Goal: Task Accomplishment & Management: Manage account settings

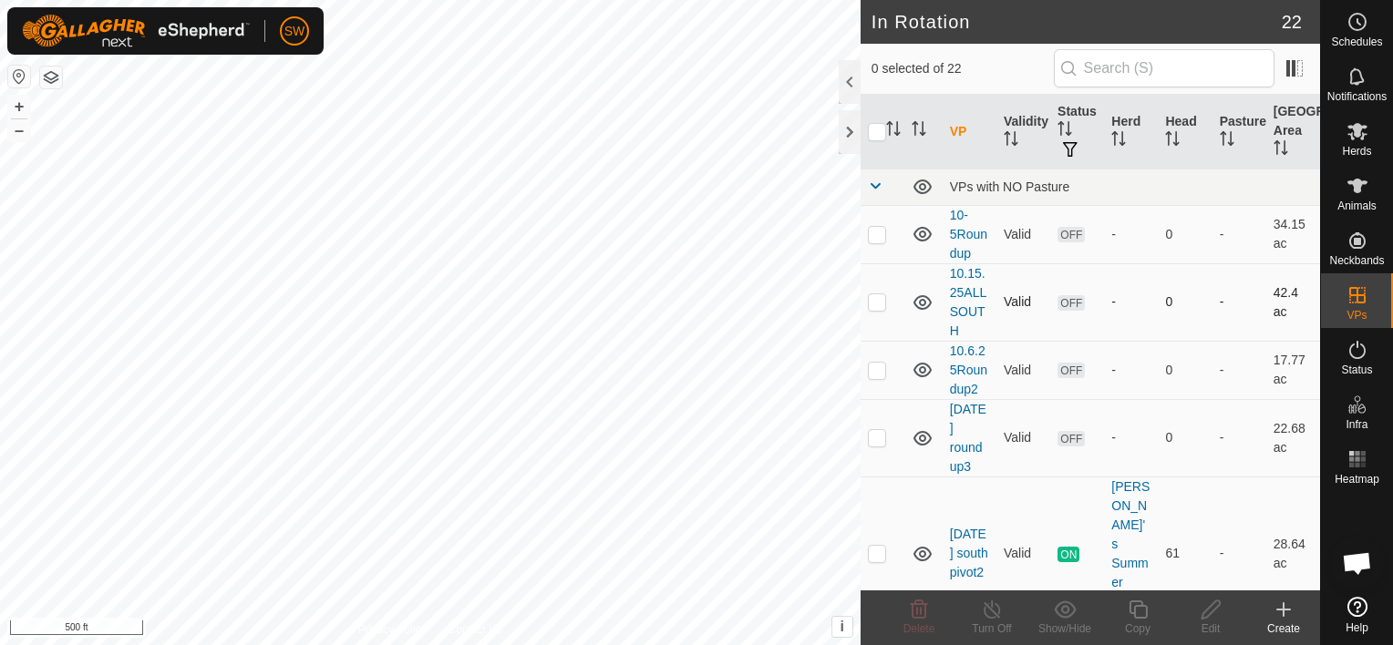
click at [868, 300] on p-tablecheckbox at bounding box center [877, 301] width 18 height 15
checkbox input "false"
click at [916, 230] on icon at bounding box center [922, 234] width 18 height 15
click at [921, 231] on icon at bounding box center [923, 234] width 22 height 22
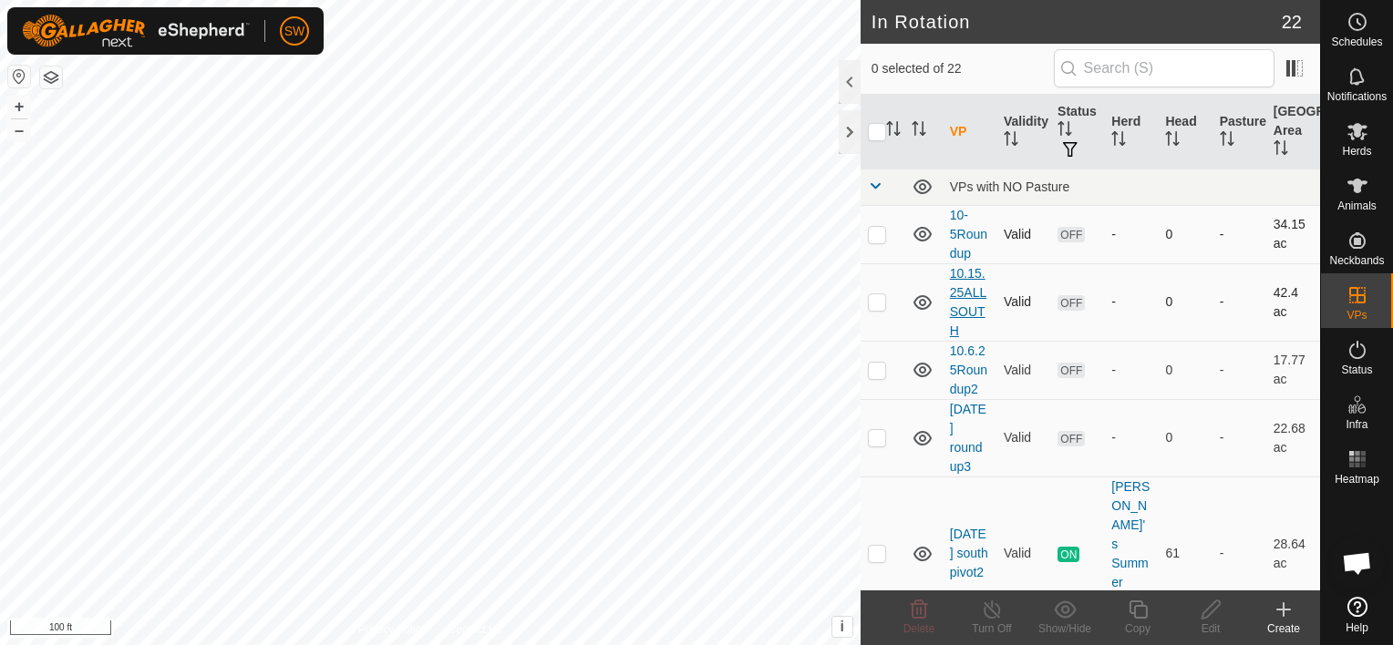
click at [961, 303] on link "10.15.25ALLSOUTH" at bounding box center [968, 302] width 36 height 72
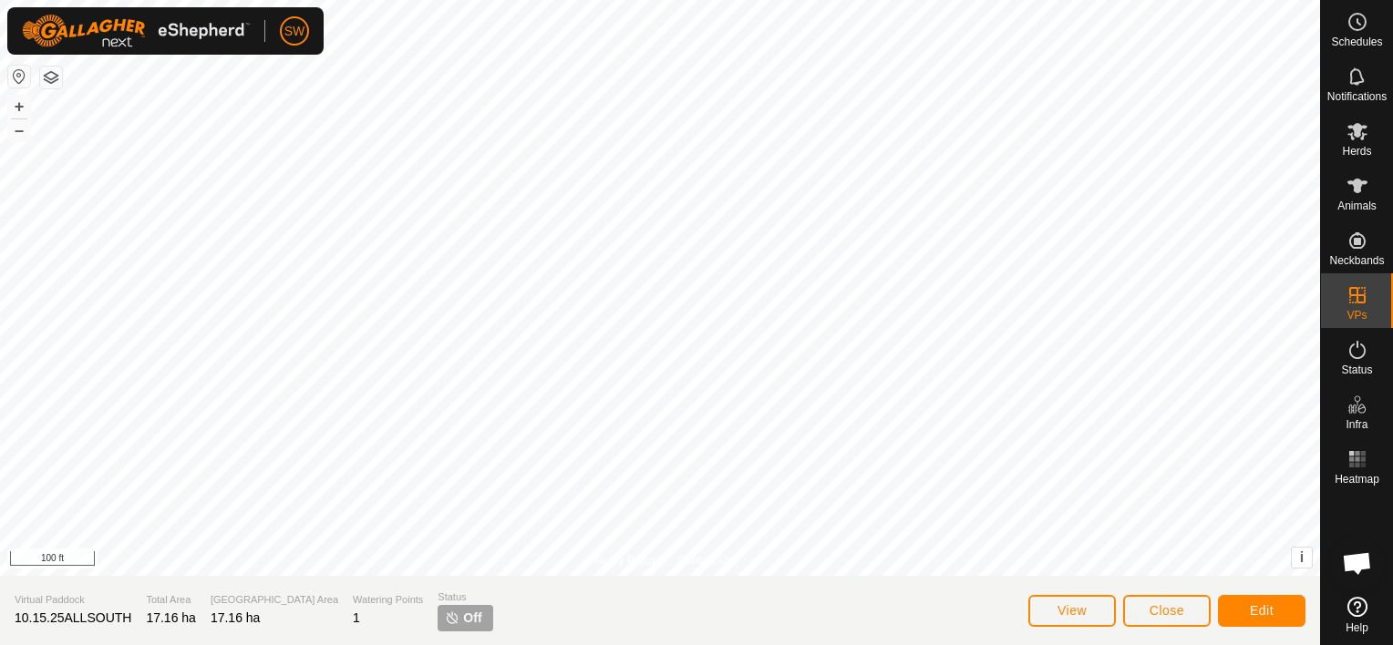
scroll to position [12230, 0]
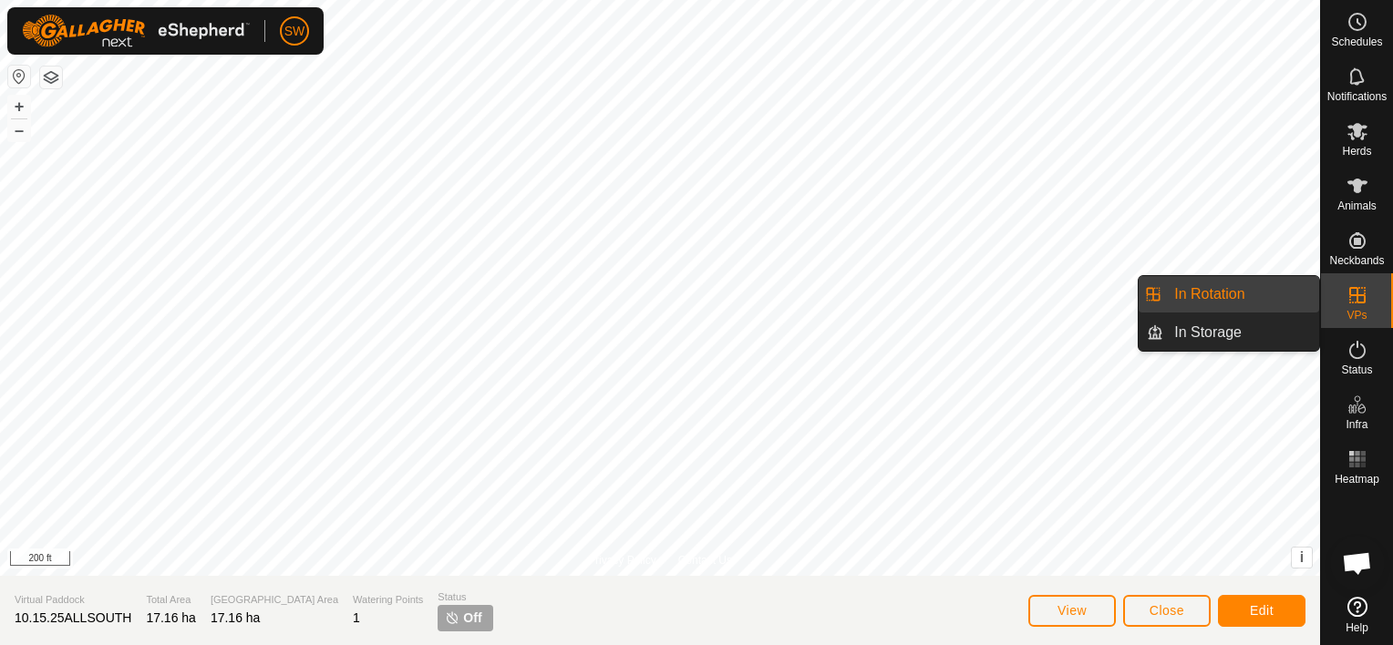
click at [1296, 295] on link "In Rotation" at bounding box center [1241, 294] width 156 height 36
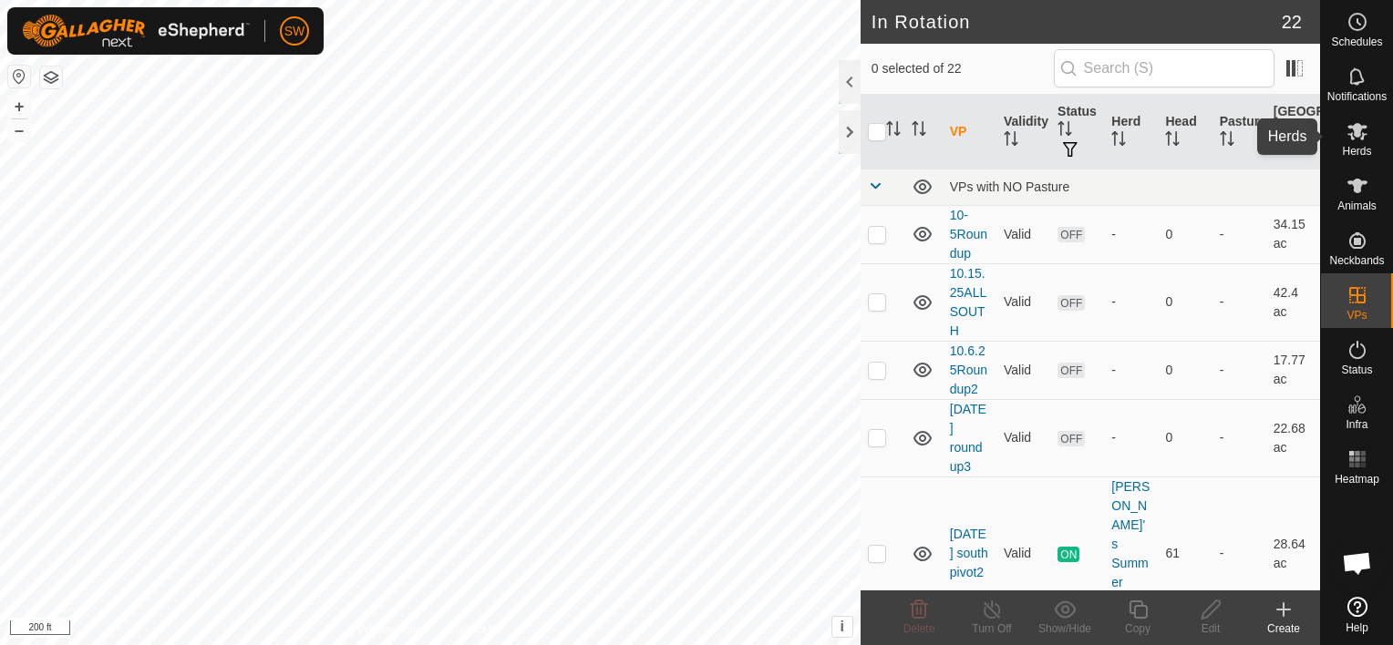
click at [1366, 120] on icon at bounding box center [1357, 131] width 22 height 22
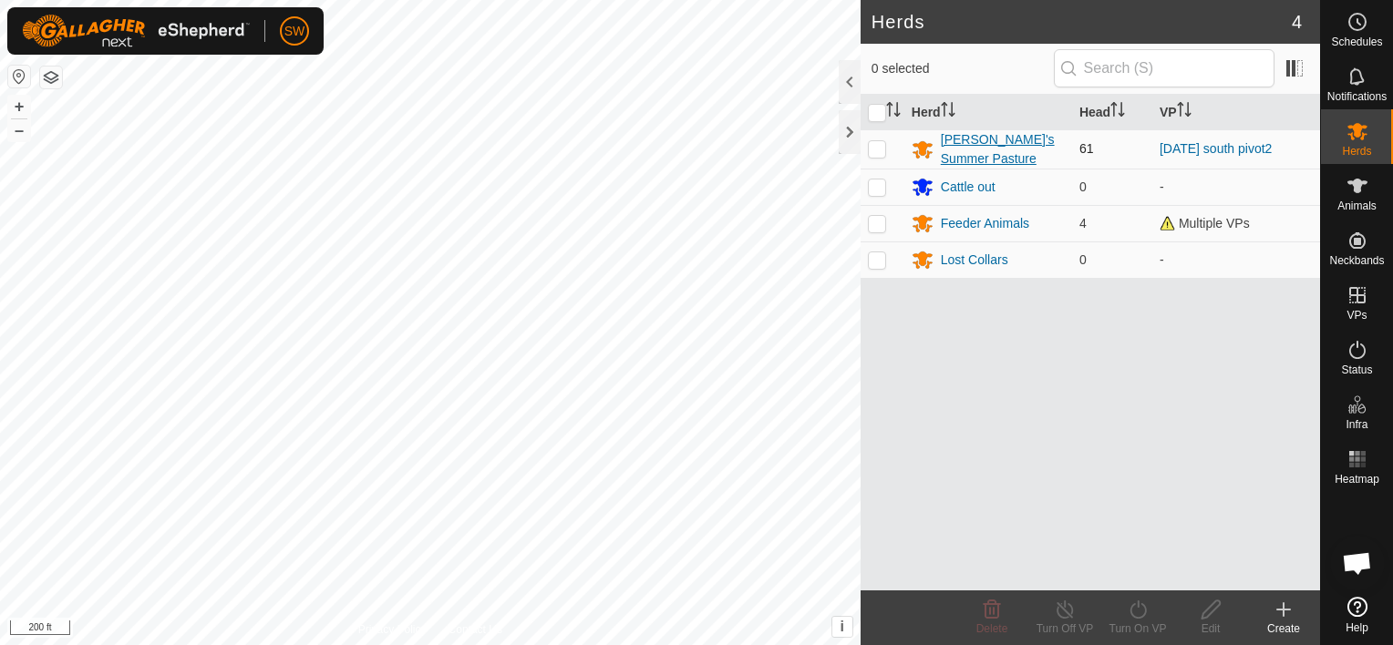
click at [970, 139] on div "[PERSON_NAME]'s Summer Pasture" at bounding box center [1003, 149] width 124 height 38
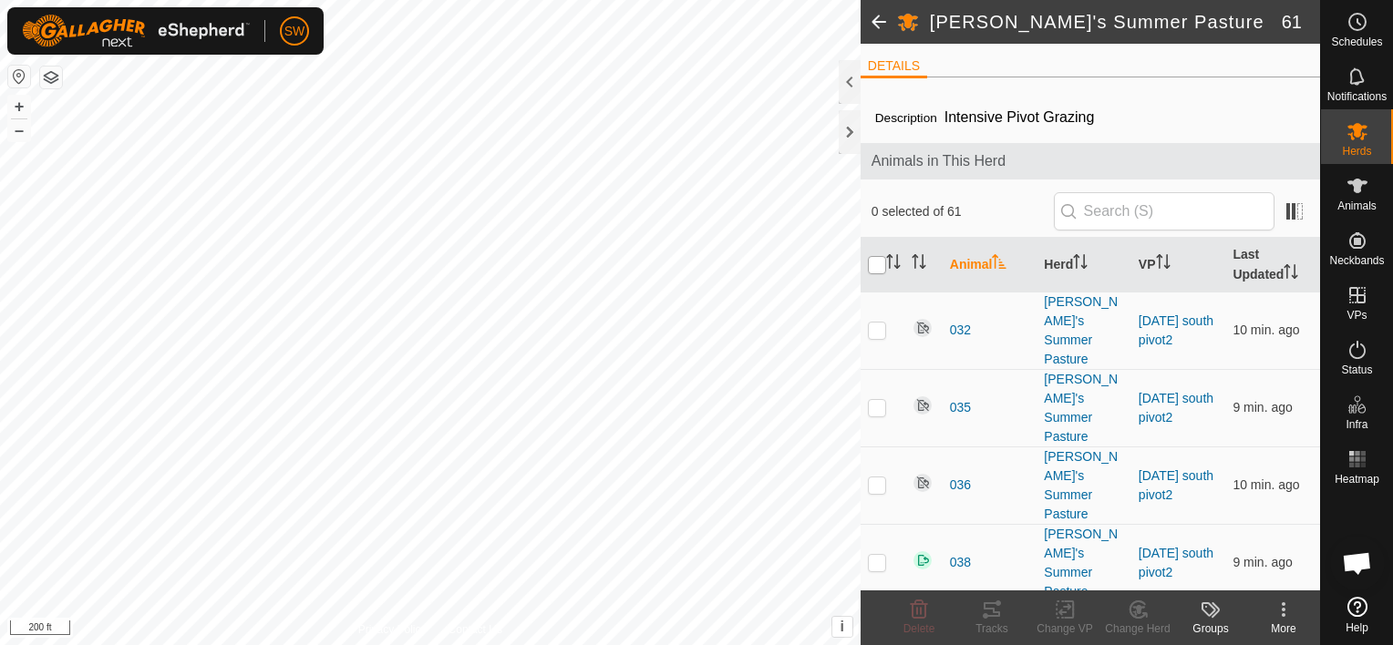
click at [879, 263] on input "checkbox" at bounding box center [877, 265] width 18 height 18
checkbox input "true"
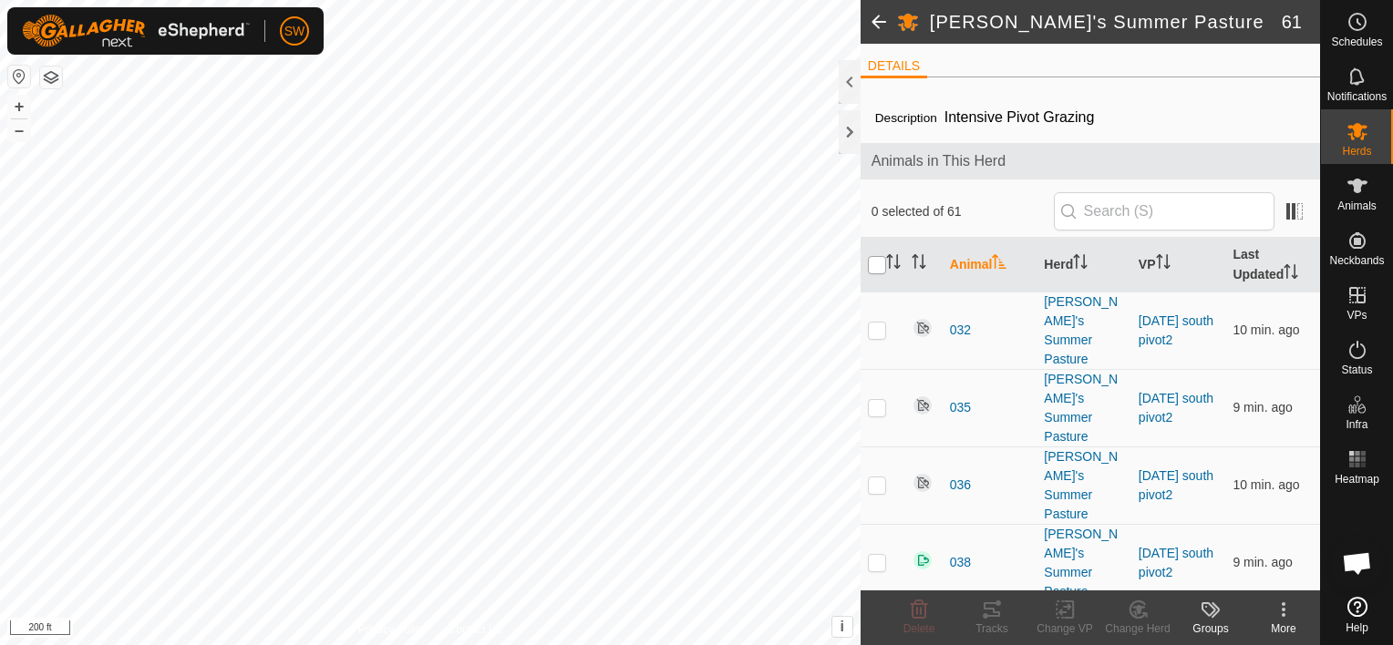
checkbox input "true"
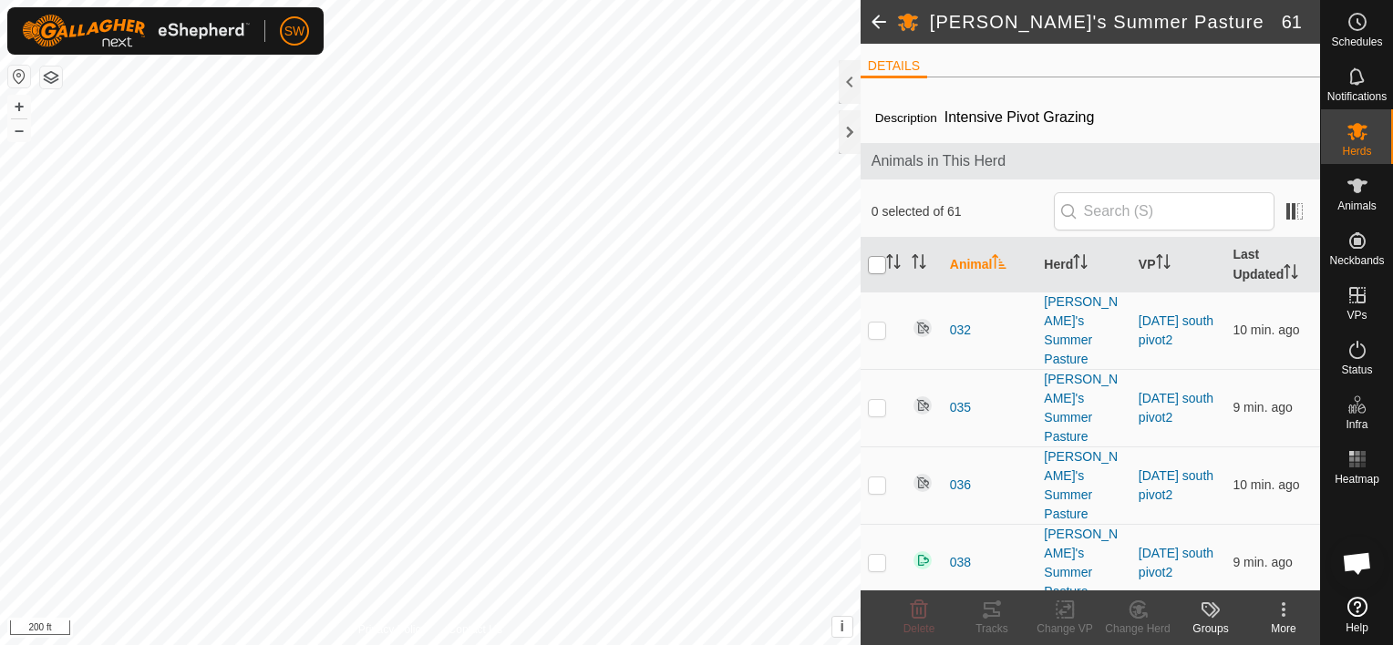
checkbox input "true"
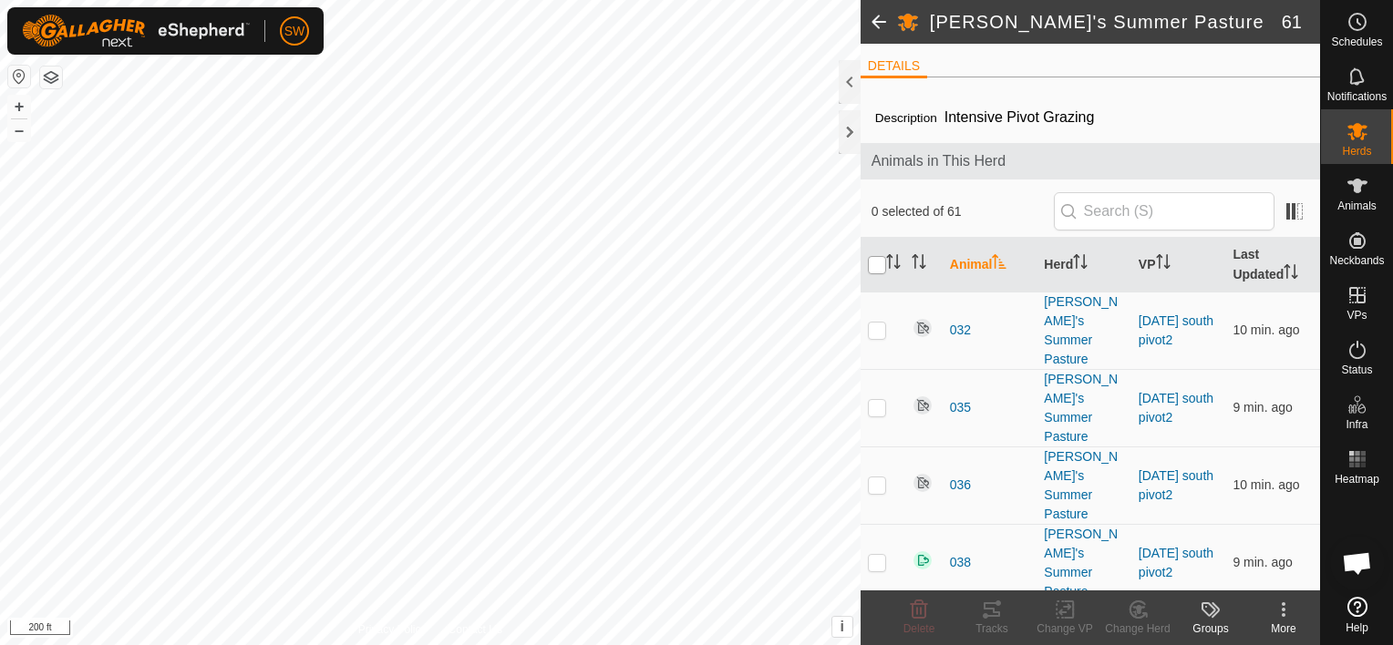
checkbox input "true"
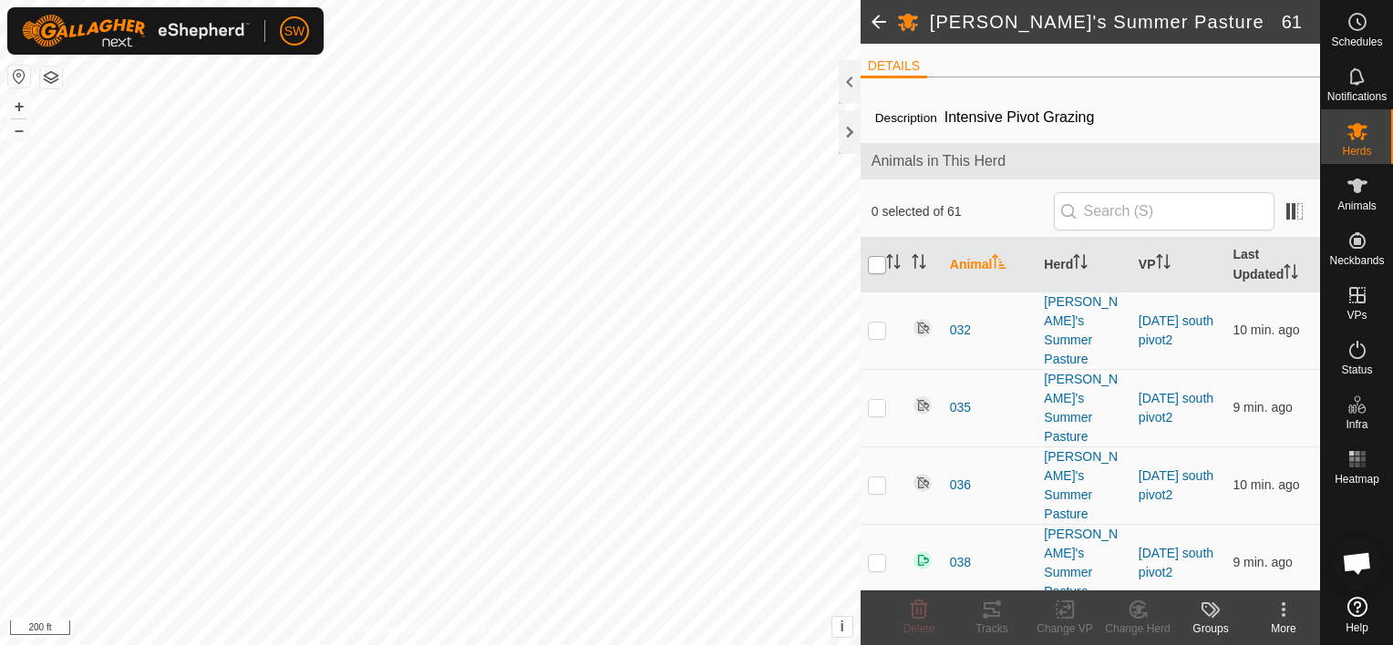
checkbox input "true"
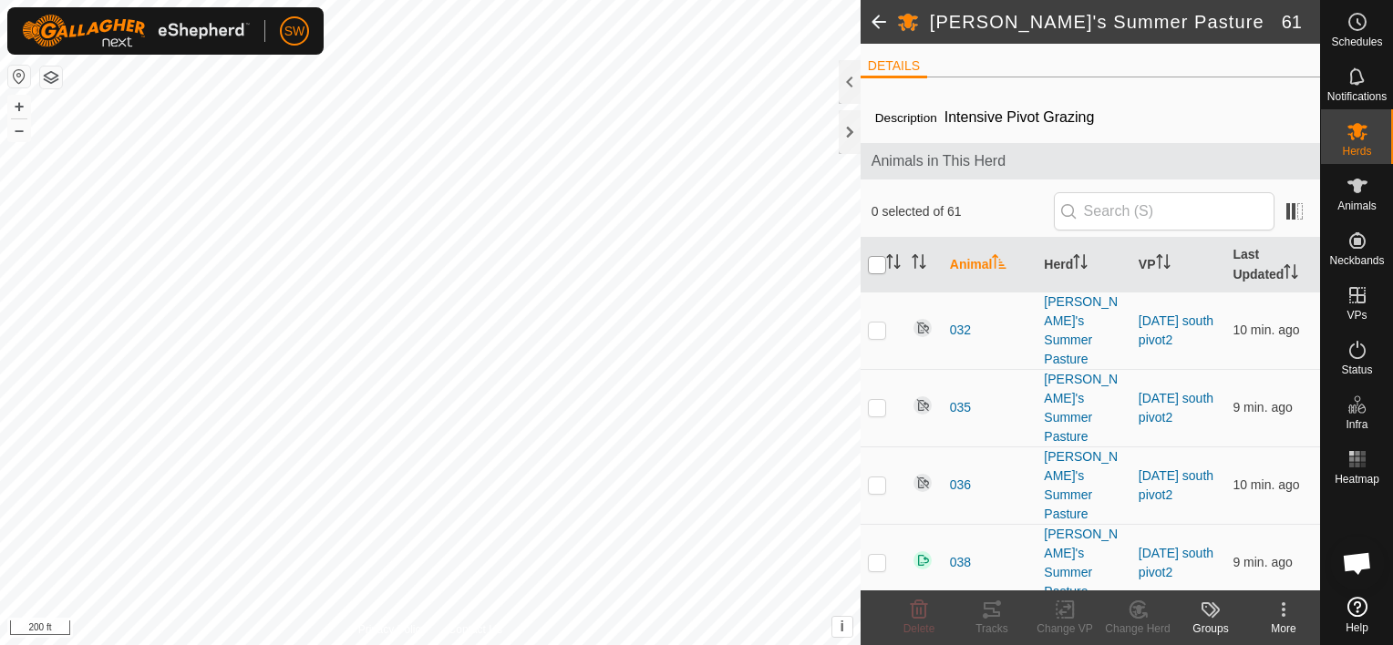
checkbox input "true"
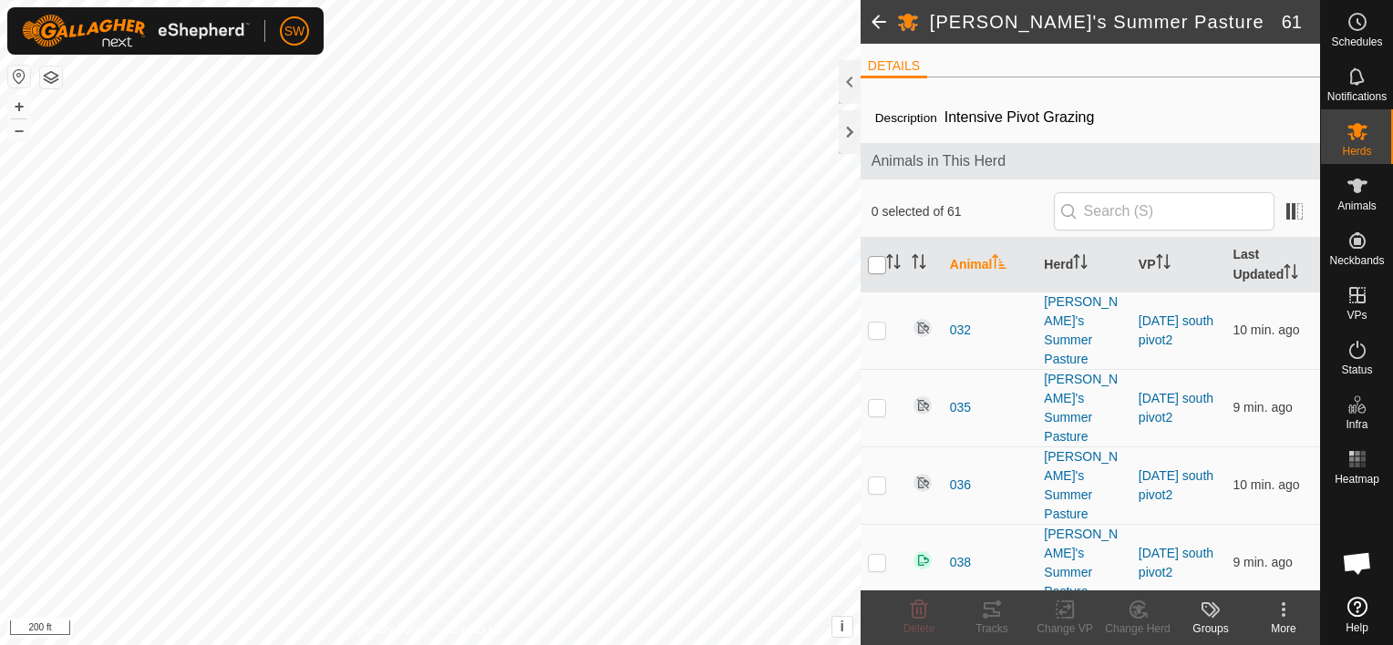
checkbox input "true"
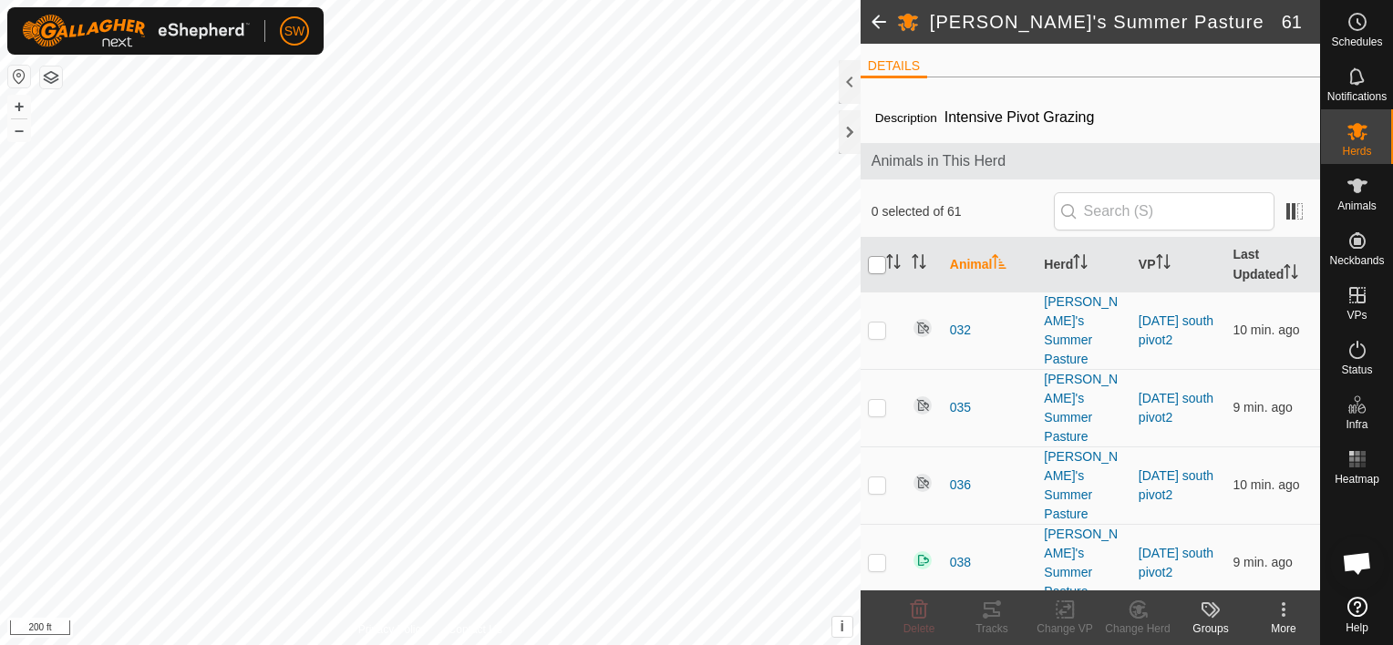
checkbox input "true"
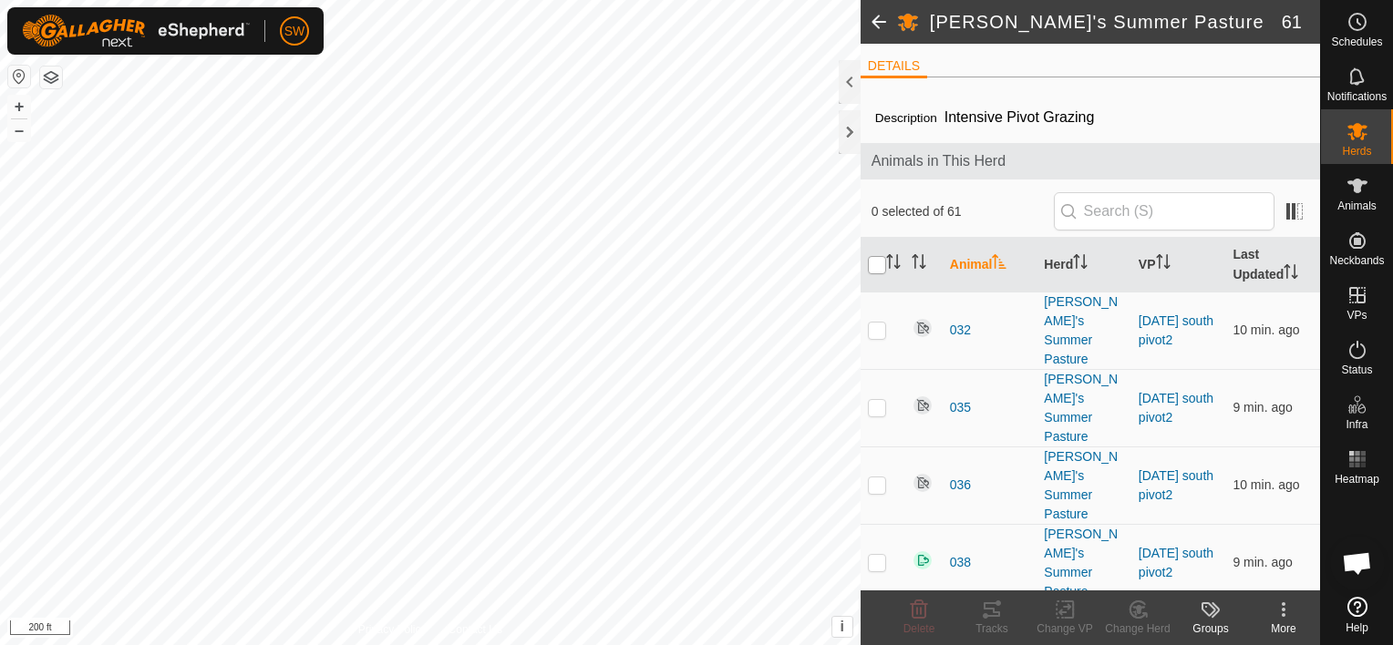
checkbox input "true"
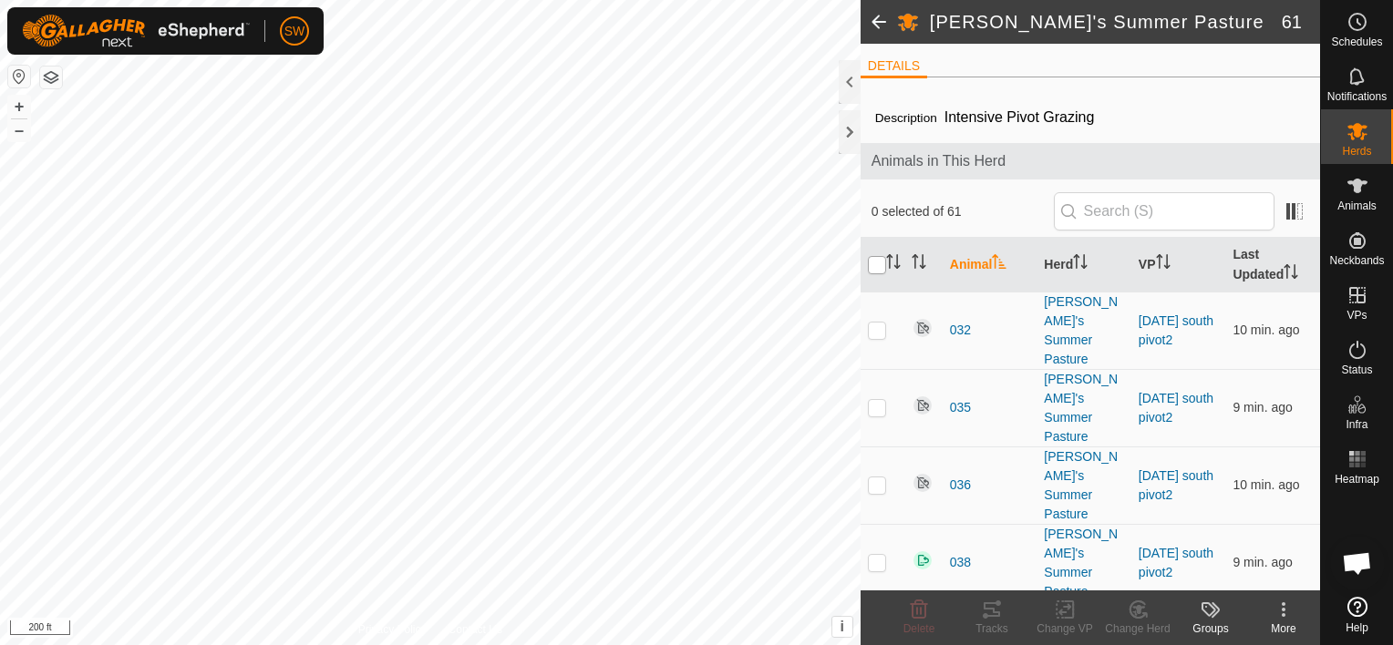
checkbox input "true"
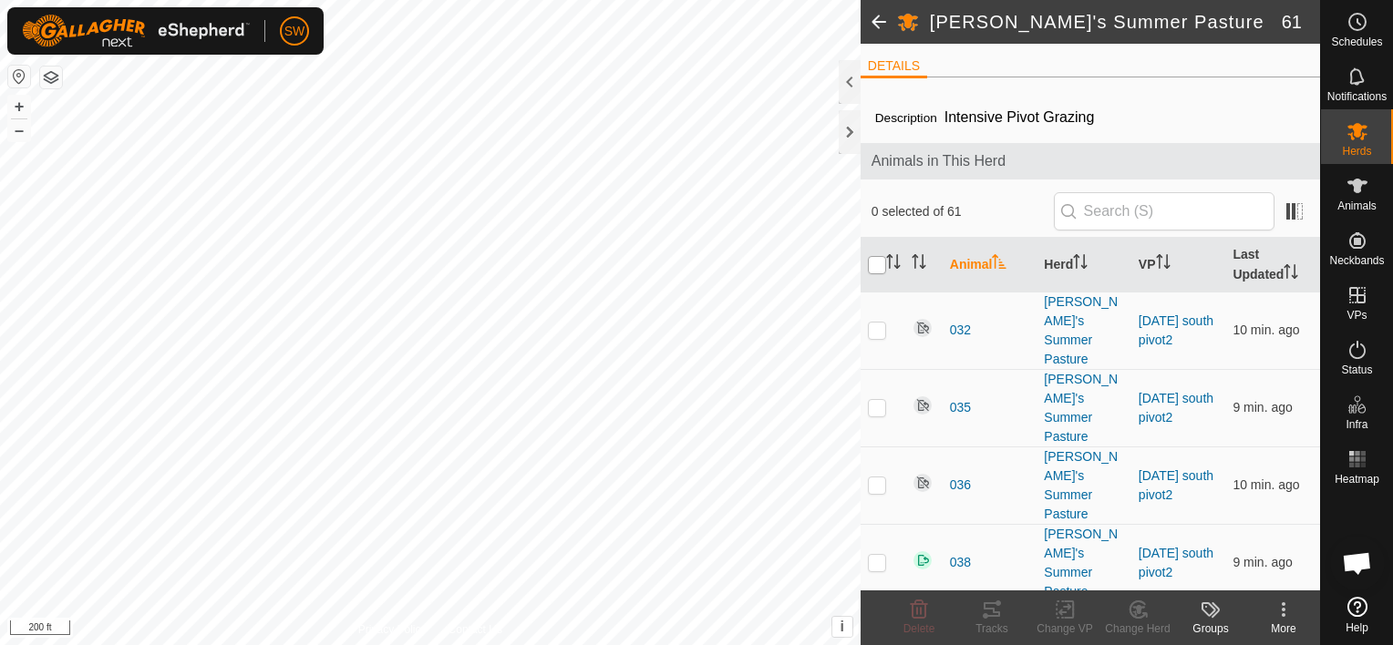
checkbox input "true"
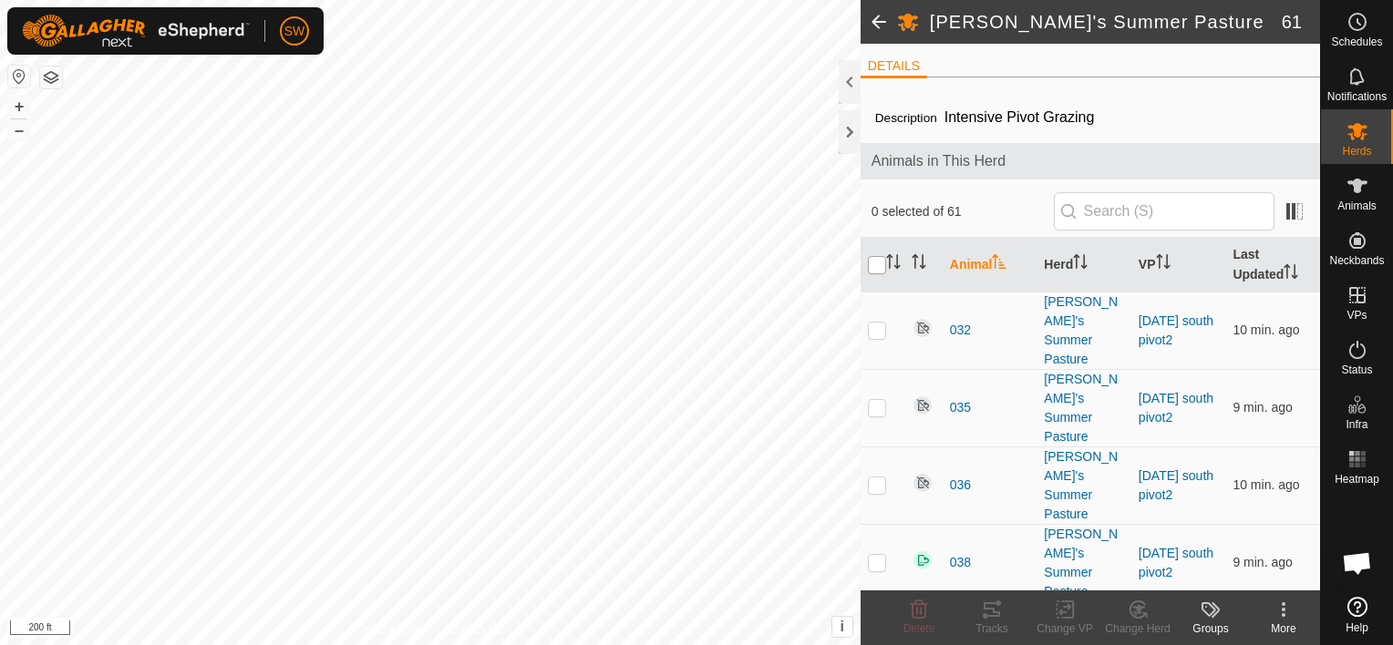
checkbox input "true"
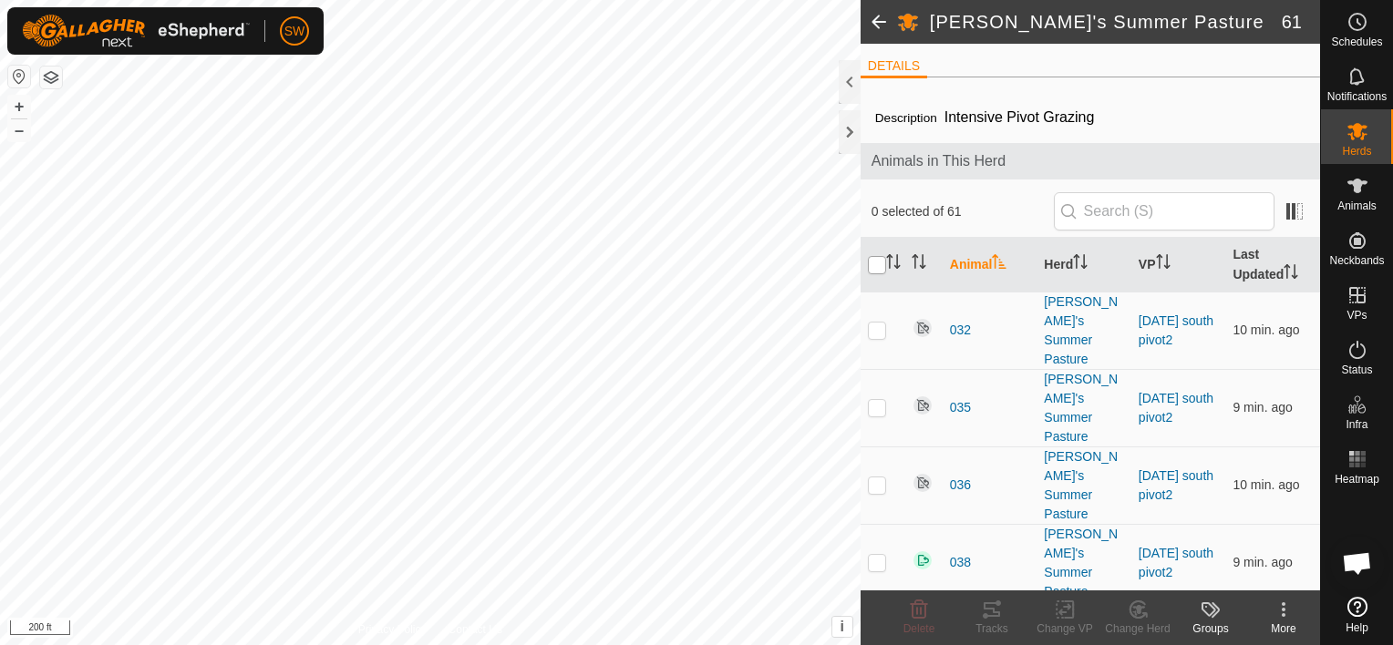
checkbox input "true"
click at [1072, 622] on div "Change VP" at bounding box center [1064, 629] width 73 height 16
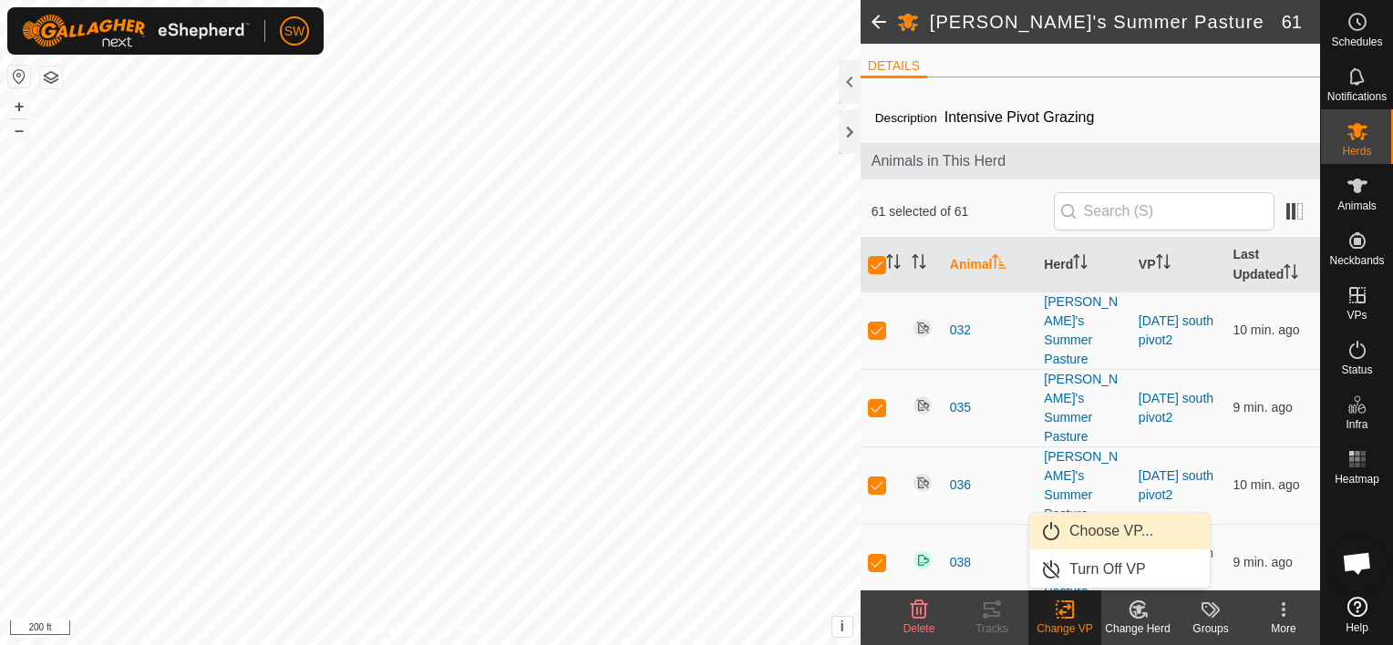
click at [1104, 538] on link "Choose VP..." at bounding box center [1119, 531] width 180 height 36
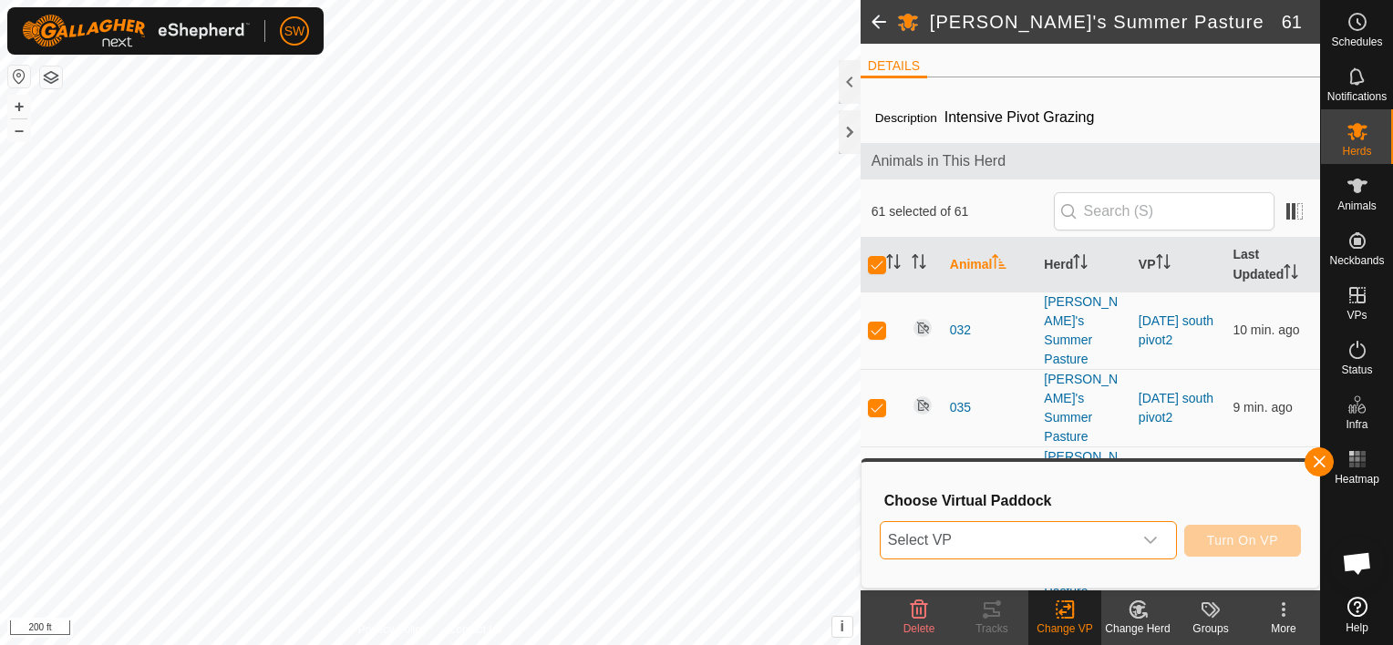
click at [1043, 526] on span "Select VP" at bounding box center [1007, 540] width 252 height 36
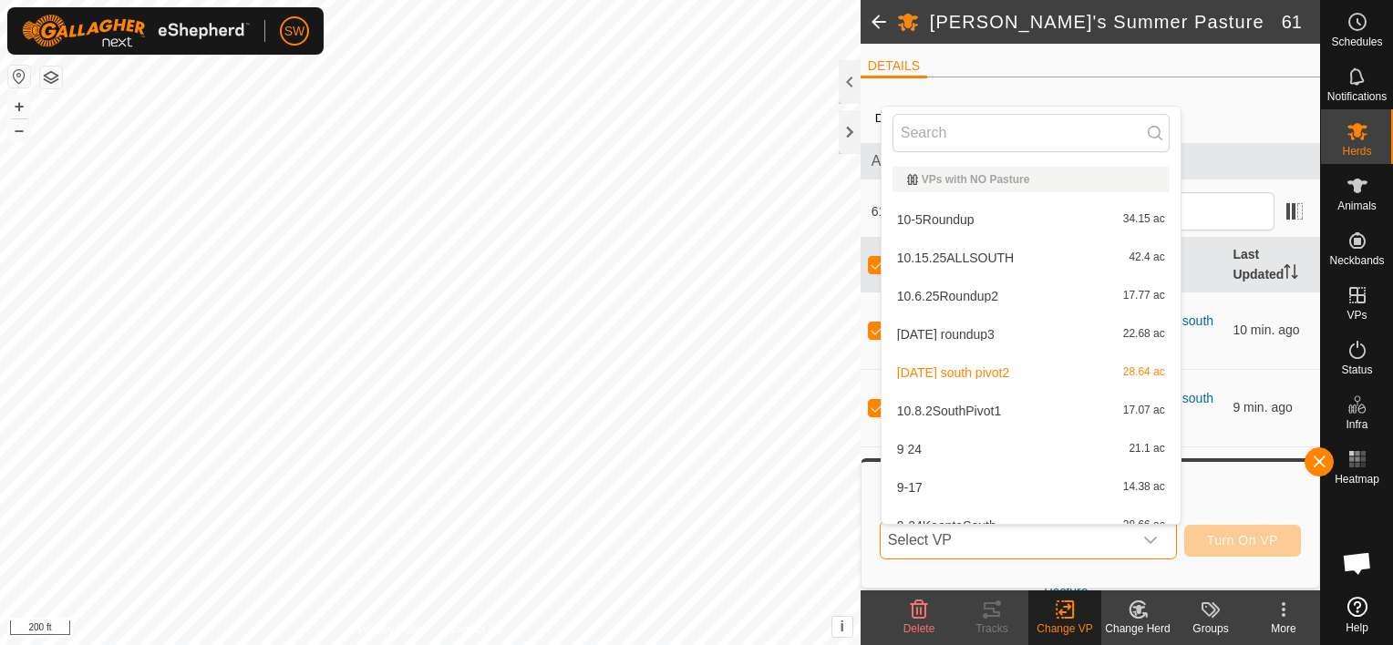
click at [1043, 526] on span "Select VP" at bounding box center [1007, 540] width 252 height 36
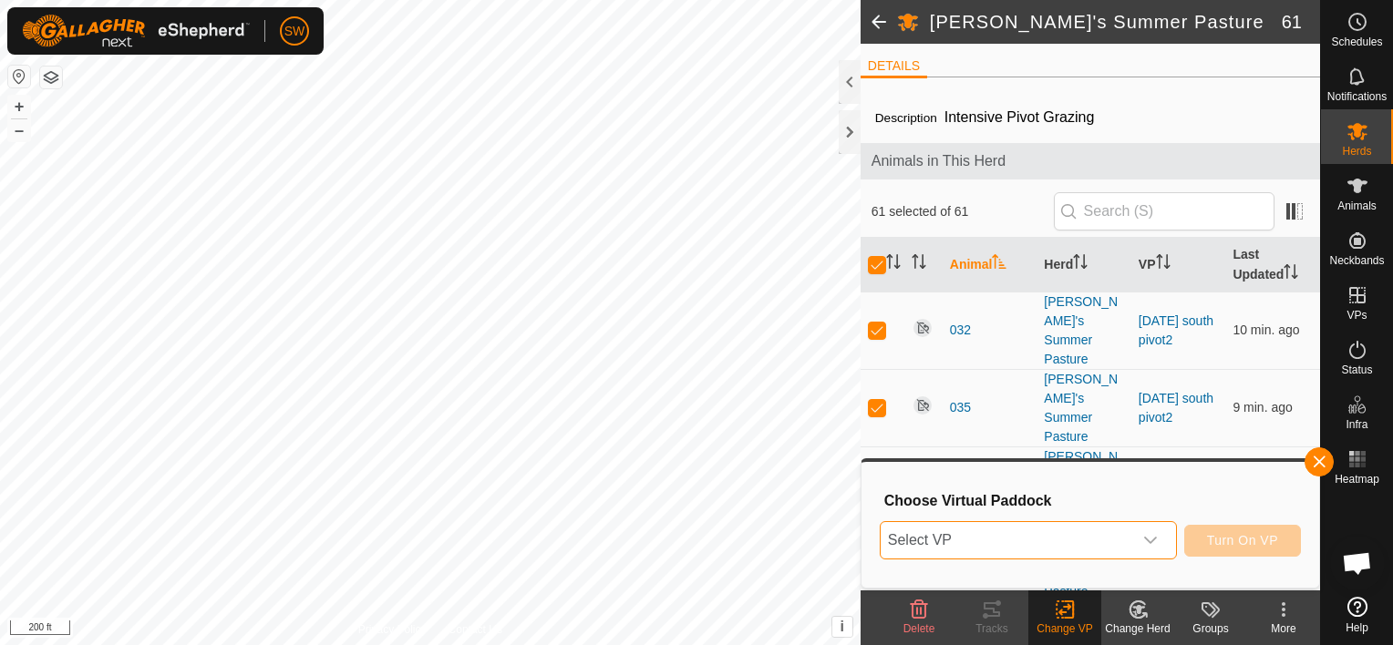
click at [1043, 526] on span "Select VP" at bounding box center [1007, 540] width 252 height 36
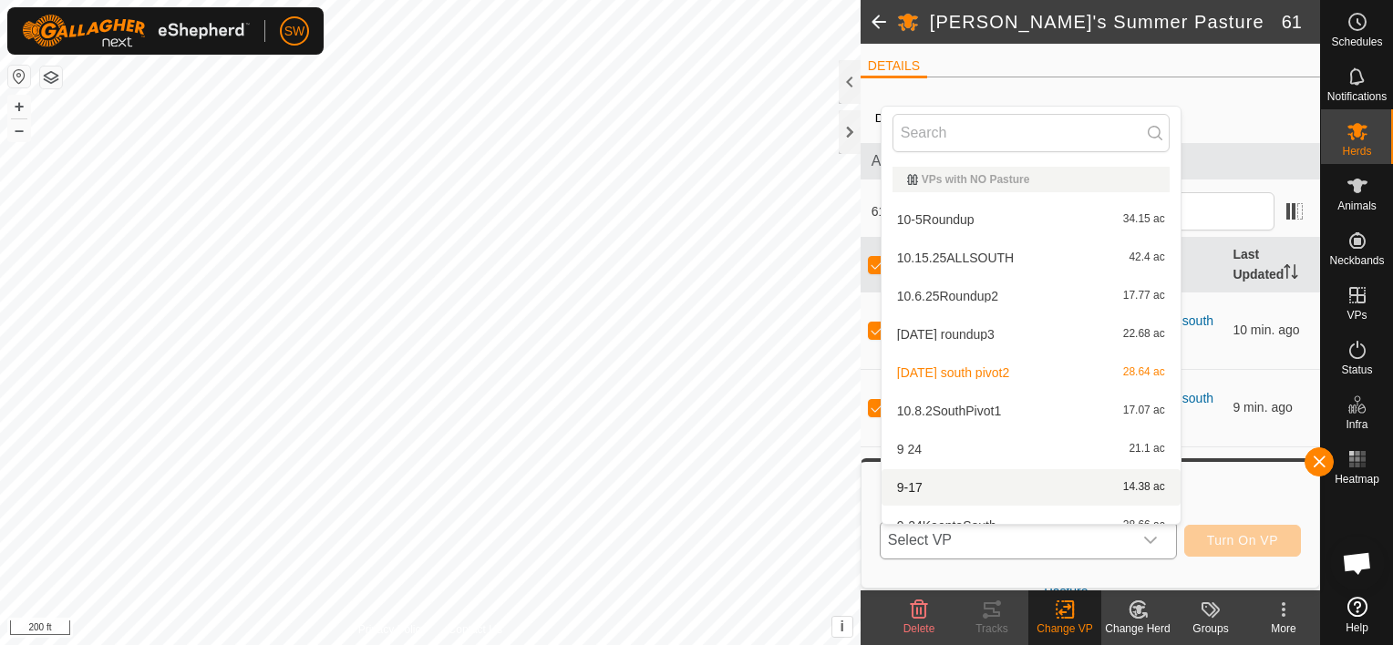
scroll to position [20, 0]
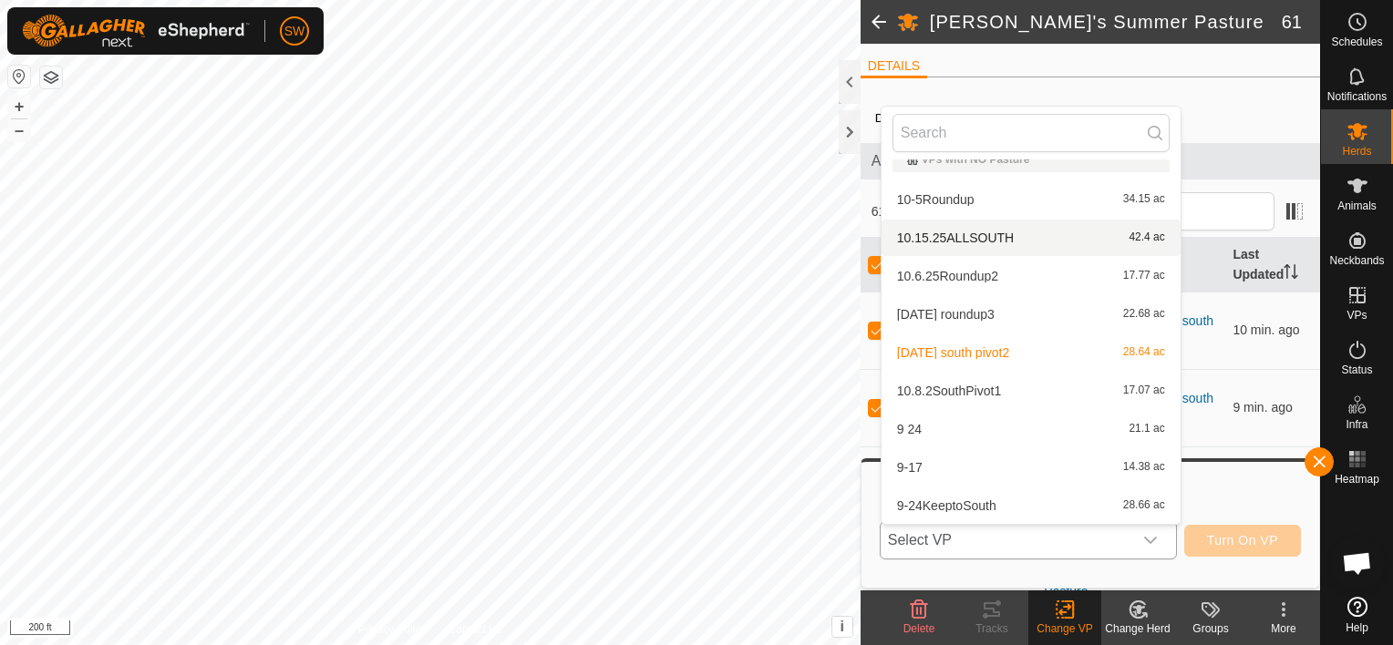
click at [1021, 232] on li "10.15.25ALLSOUTH 42.4 ac" at bounding box center [1030, 238] width 299 height 36
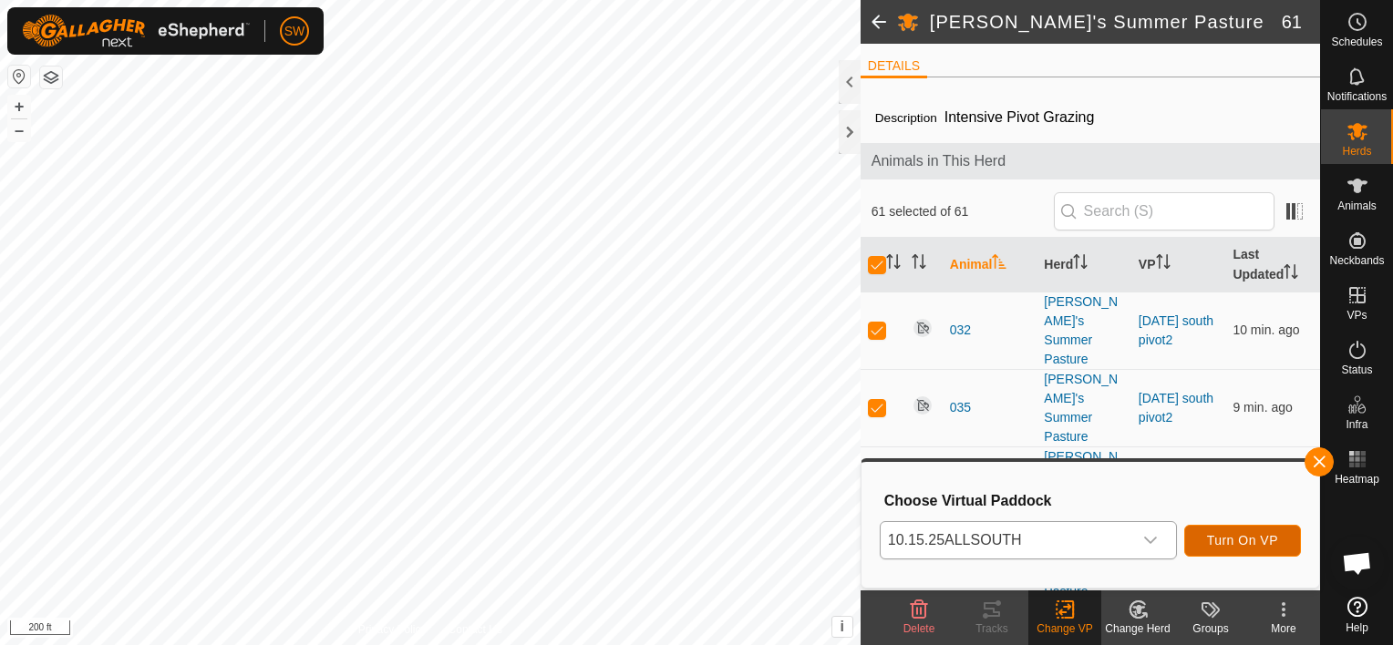
click at [1242, 545] on span "Turn On VP" at bounding box center [1242, 540] width 71 height 15
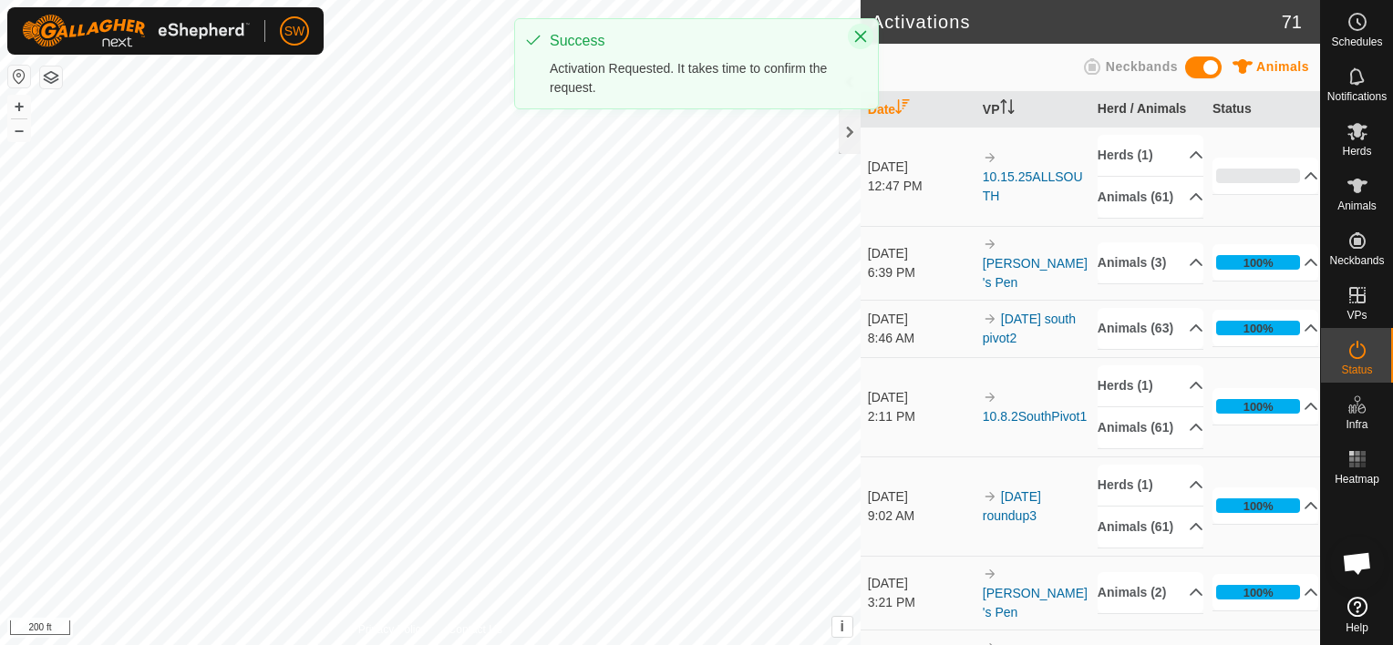
click at [864, 29] on icon "Close" at bounding box center [860, 36] width 15 height 15
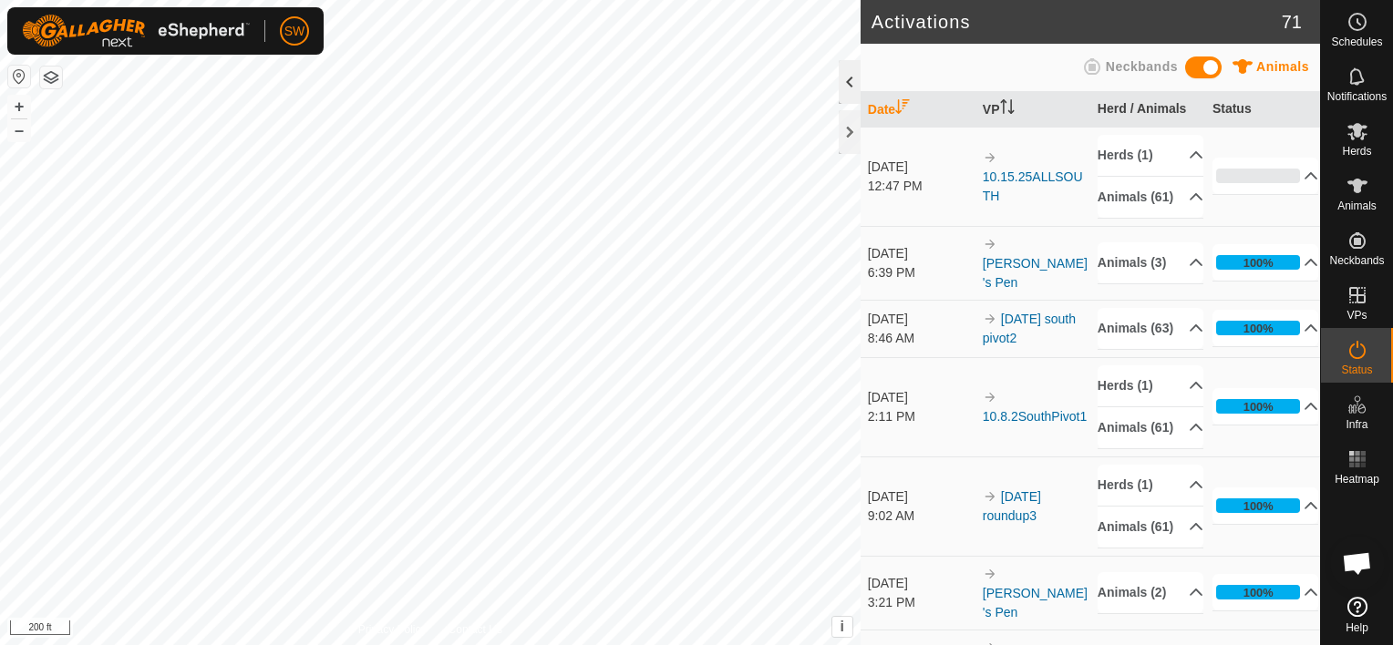
click at [856, 82] on div at bounding box center [850, 82] width 22 height 44
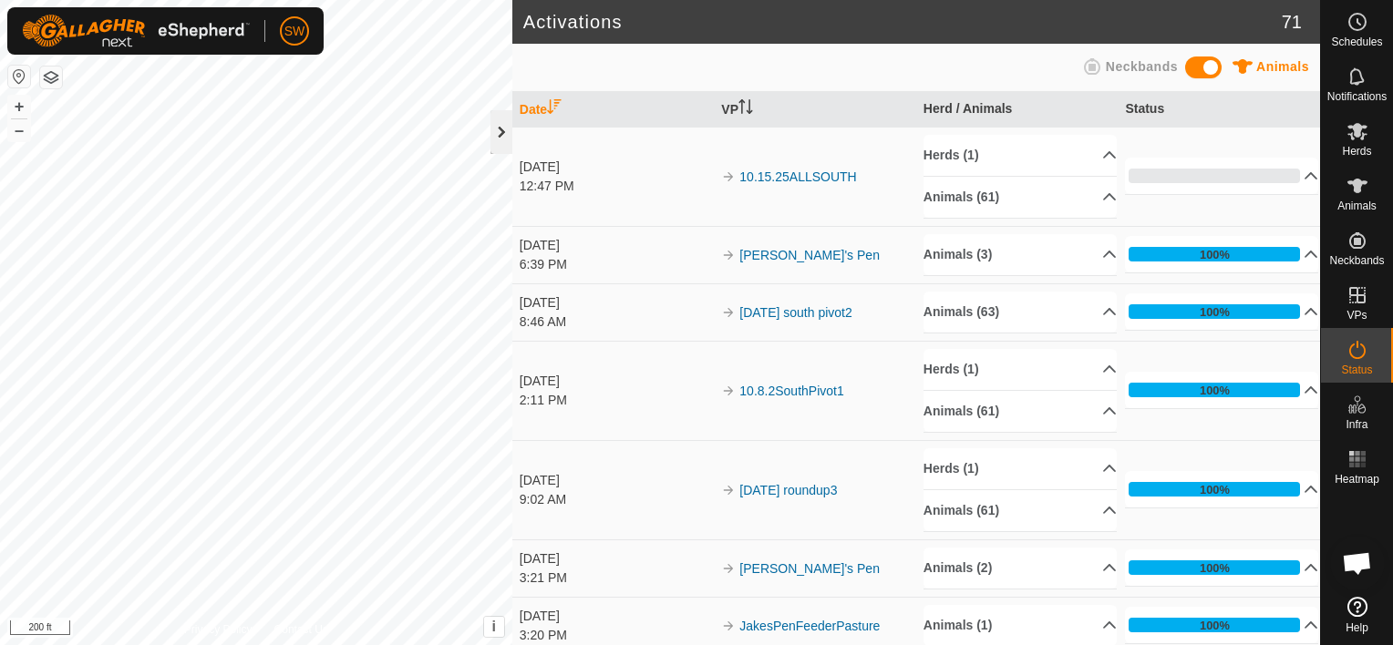
click at [505, 150] on div at bounding box center [501, 132] width 22 height 44
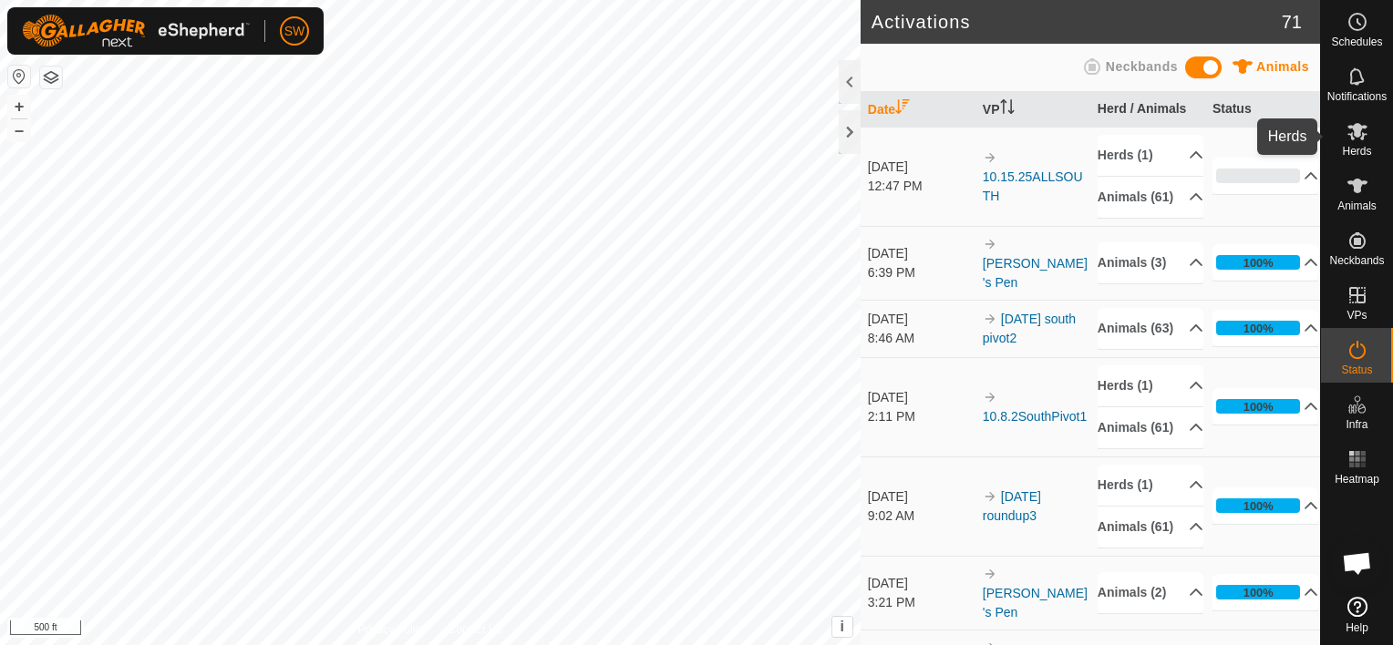
click at [1370, 129] on es-mob-svg-icon at bounding box center [1357, 131] width 33 height 29
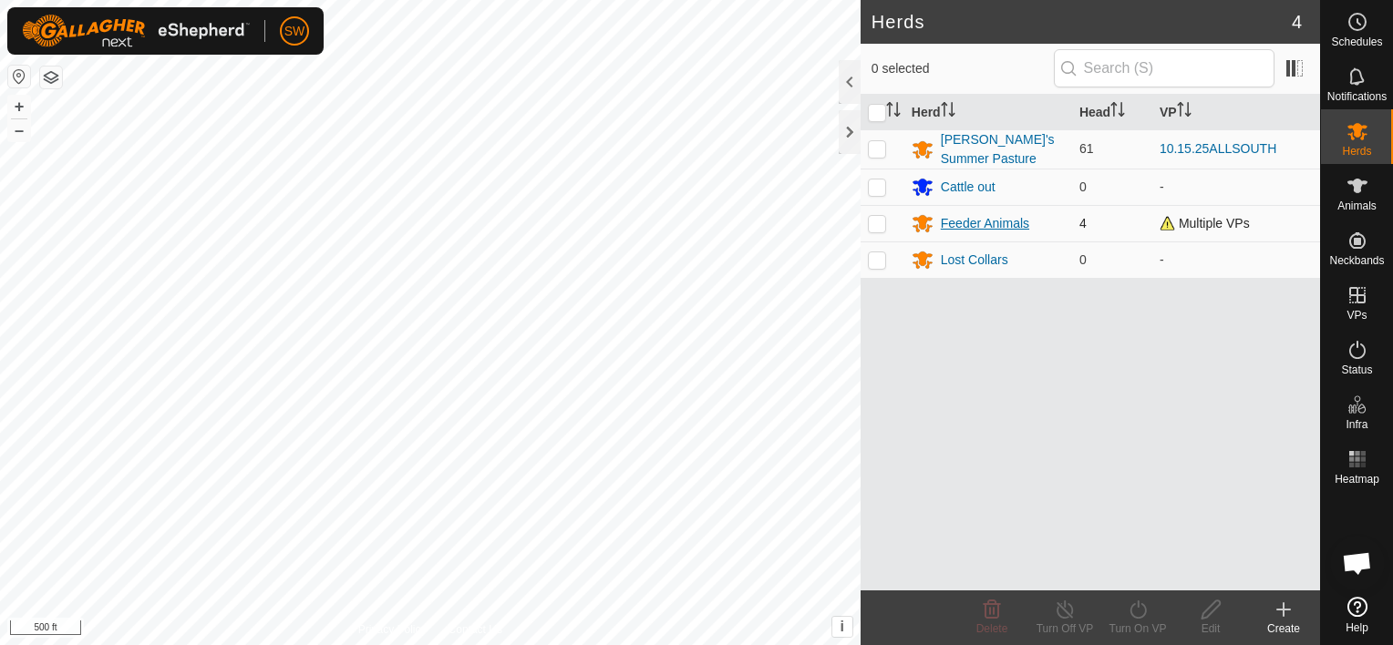
click at [992, 222] on div "Feeder Animals" at bounding box center [985, 223] width 88 height 19
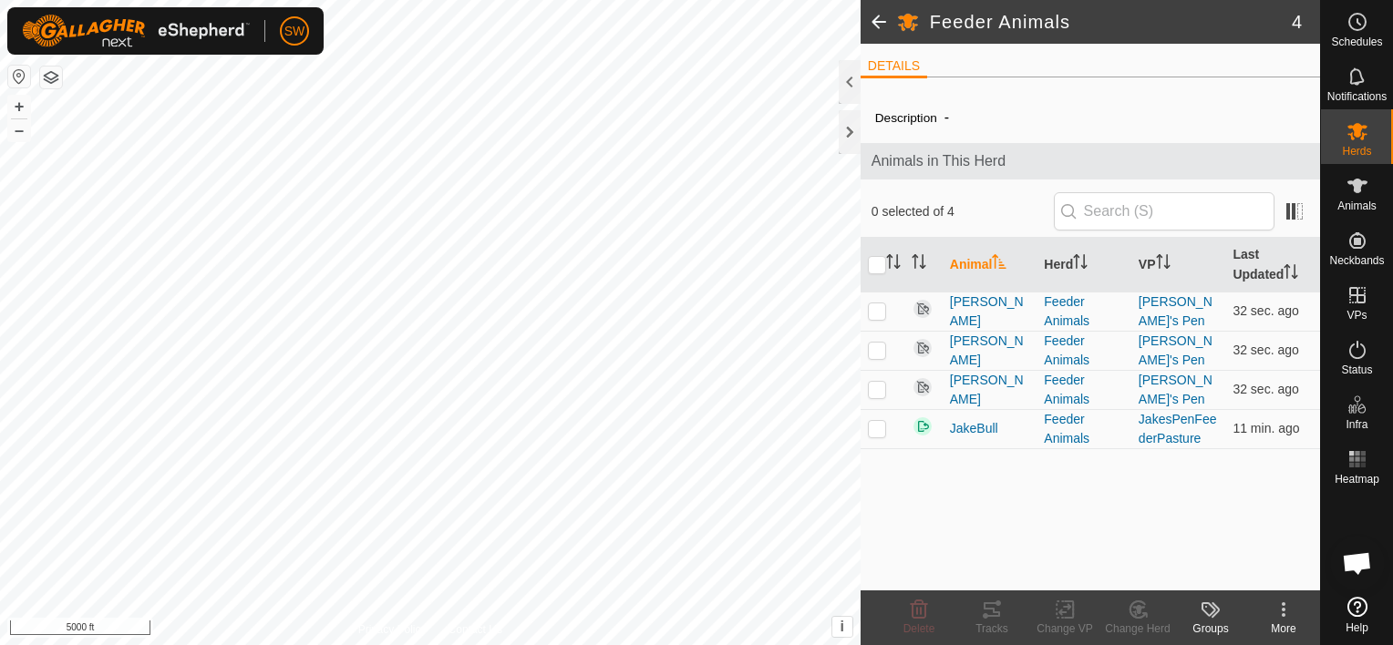
click at [760, 644] on html "SW Schedules Notifications Herds Animals Neckbands VPs Status Infra Heatmap Hel…" at bounding box center [696, 322] width 1393 height 645
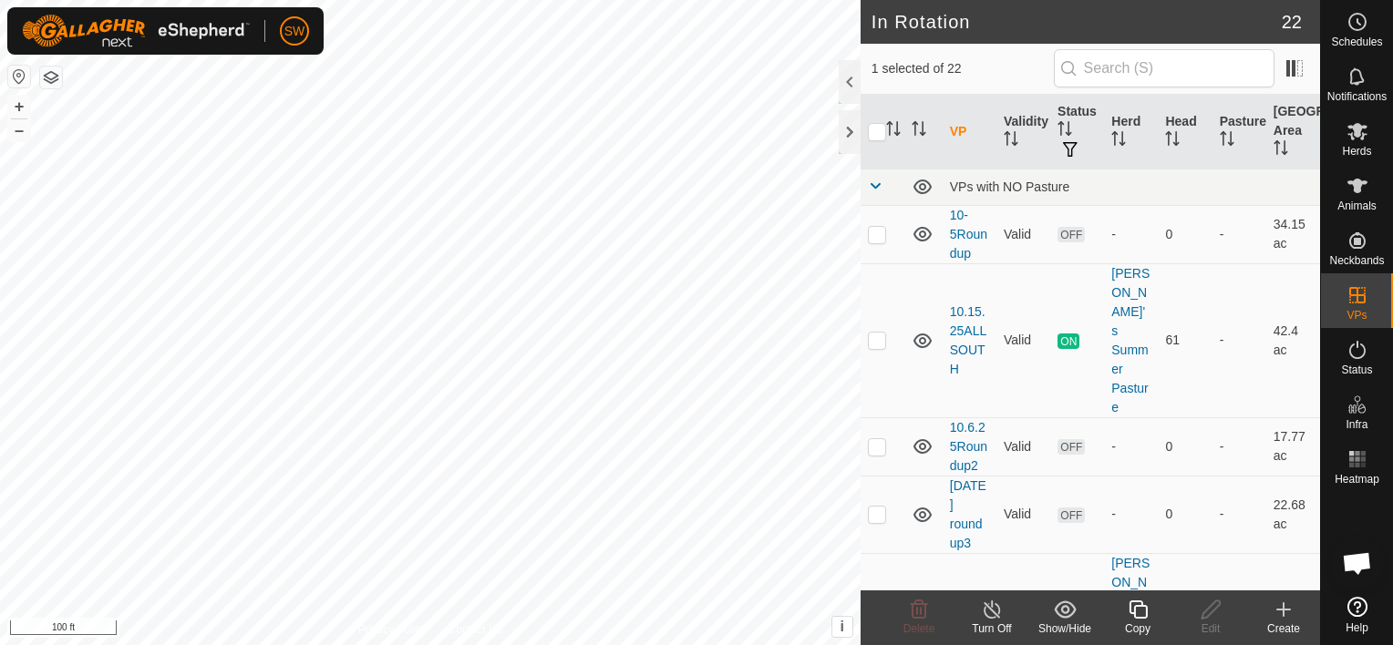
checkbox input "false"
checkbox input "true"
click at [1349, 154] on span "Herds" at bounding box center [1356, 151] width 29 height 11
